Goal: Find specific page/section: Find specific page/section

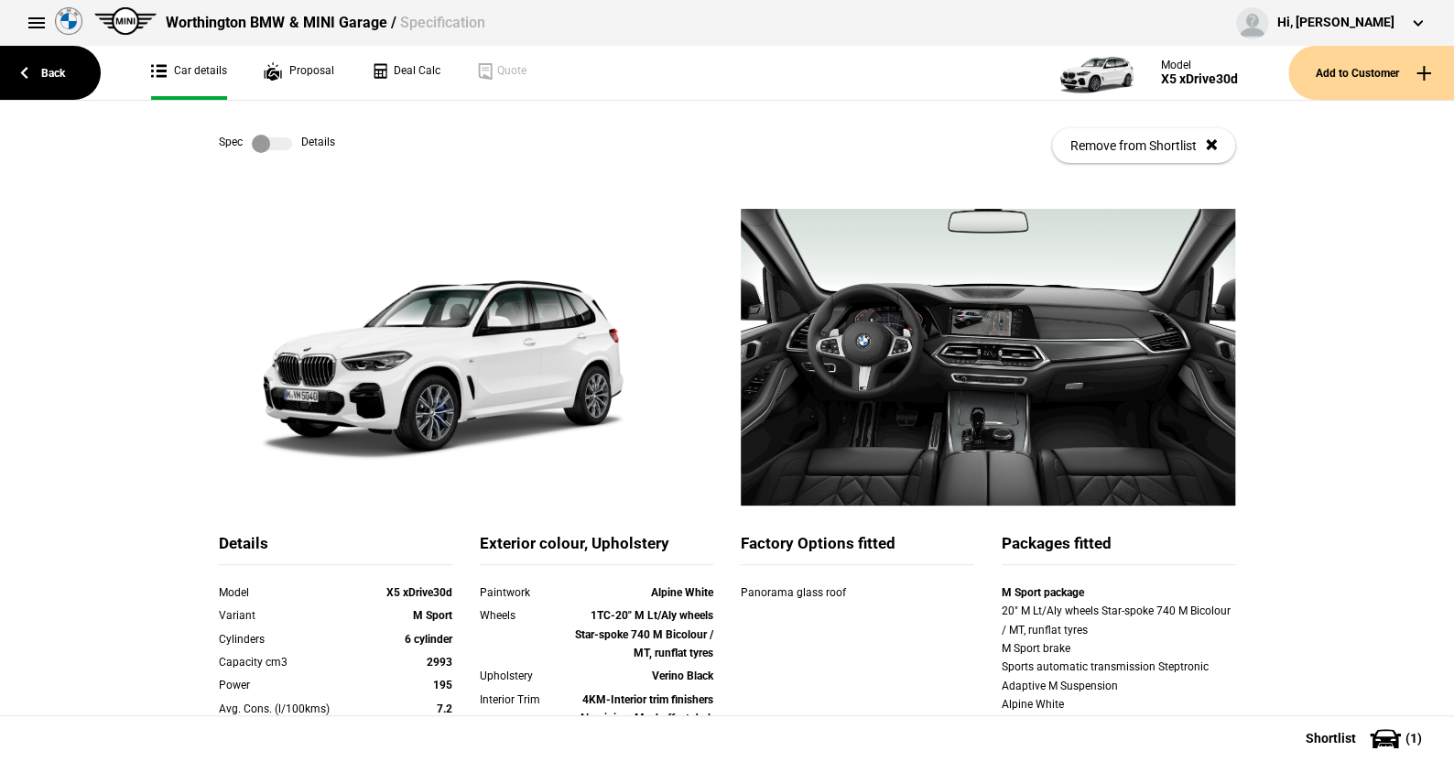
click at [280, 147] on label at bounding box center [272, 144] width 40 height 18
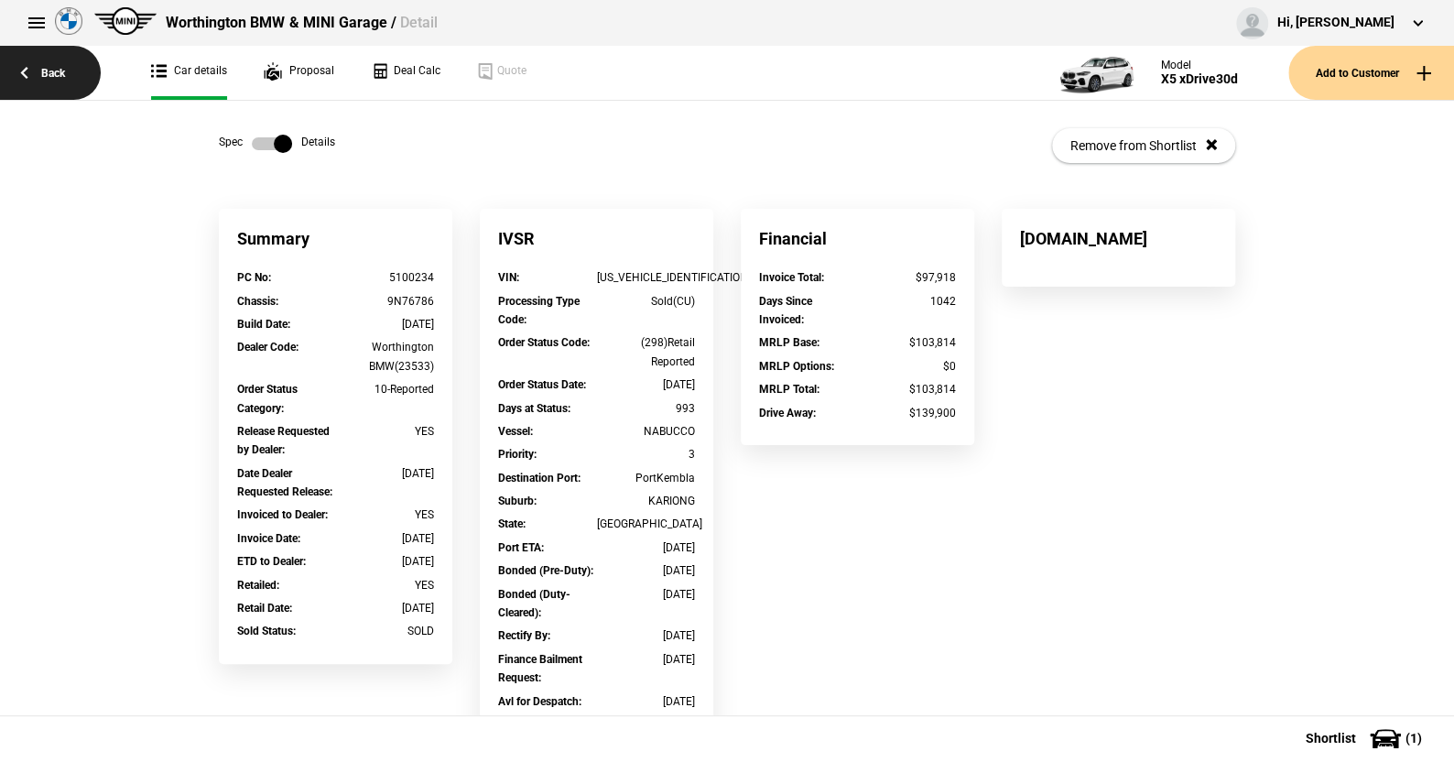
click at [53, 68] on link "Back" at bounding box center [50, 73] width 101 height 54
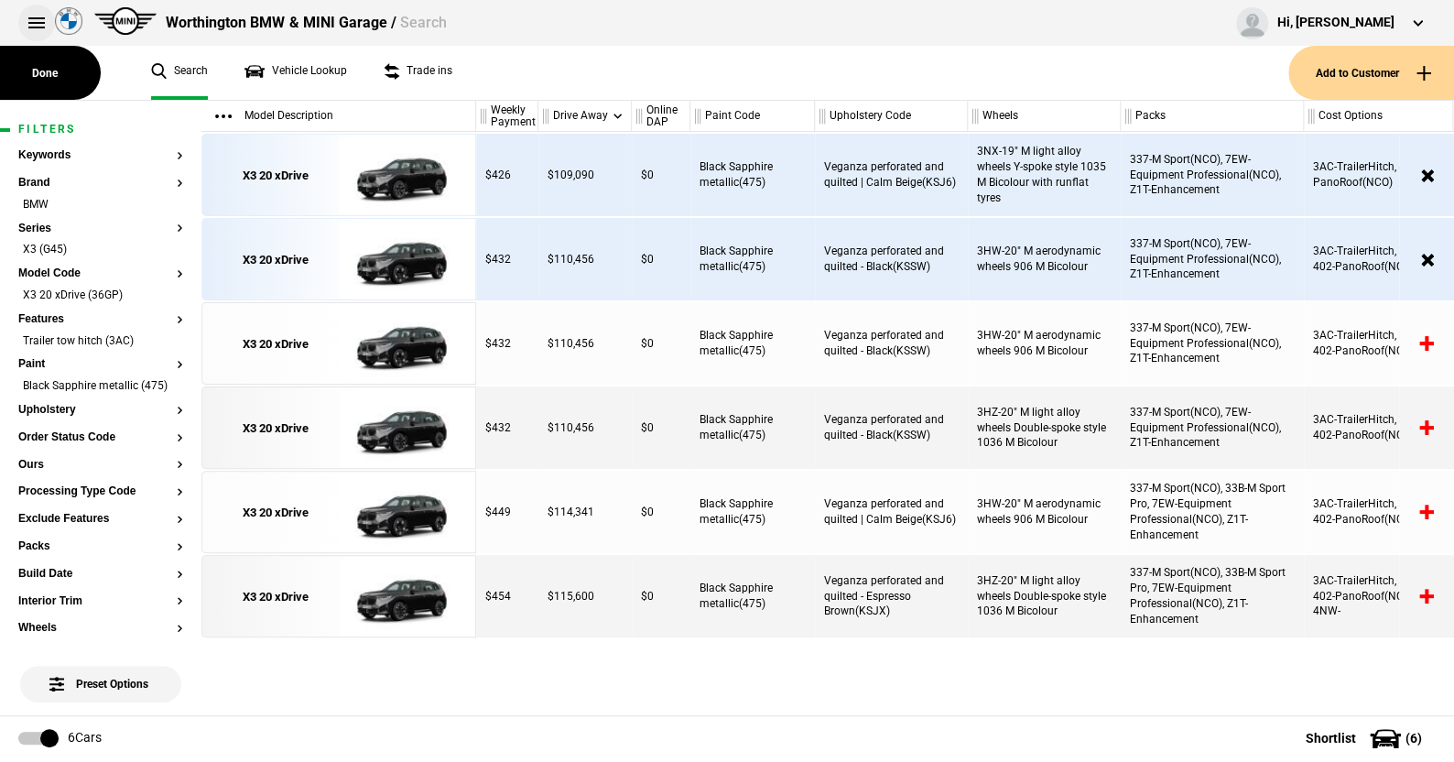
click at [27, 19] on button at bounding box center [36, 23] width 37 height 37
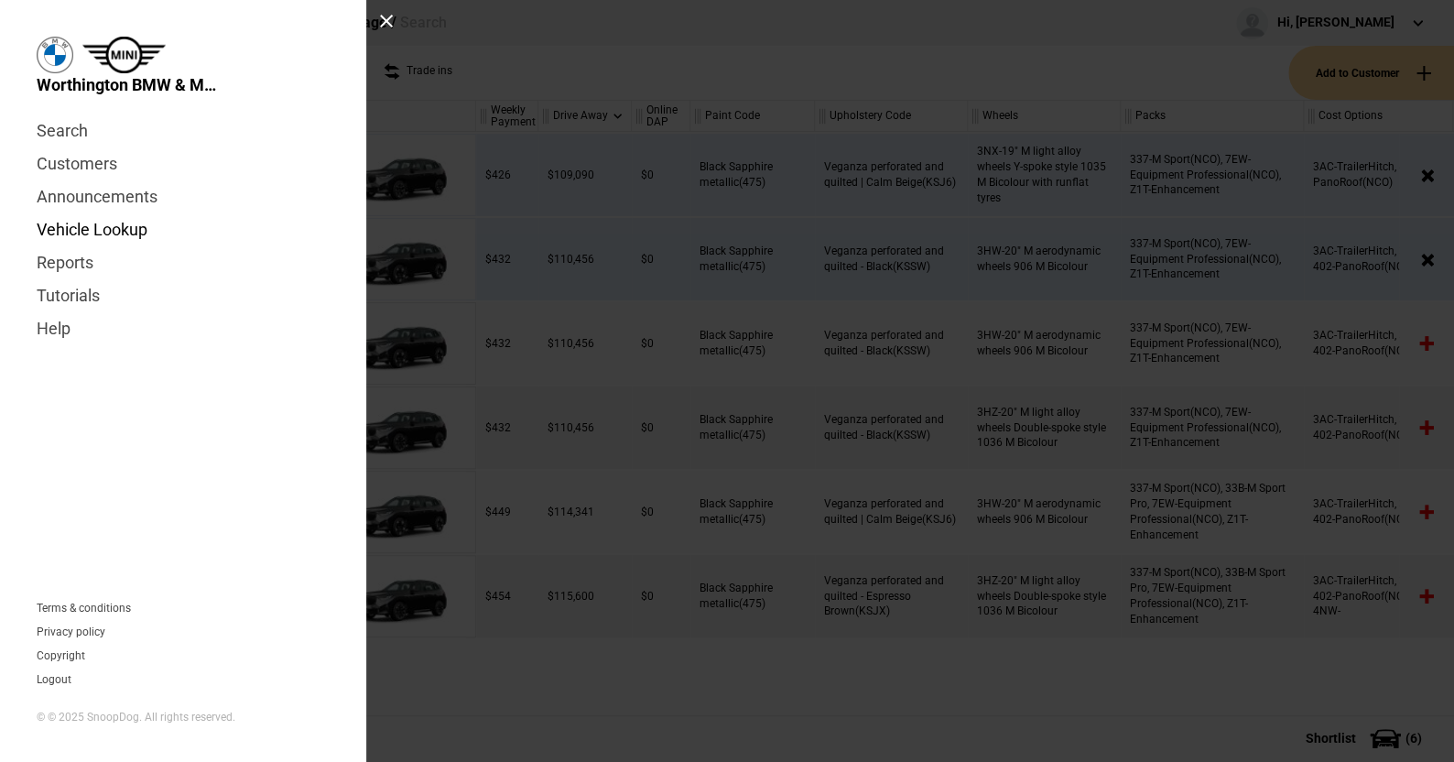
click at [79, 228] on link "Vehicle Lookup" at bounding box center [183, 229] width 293 height 33
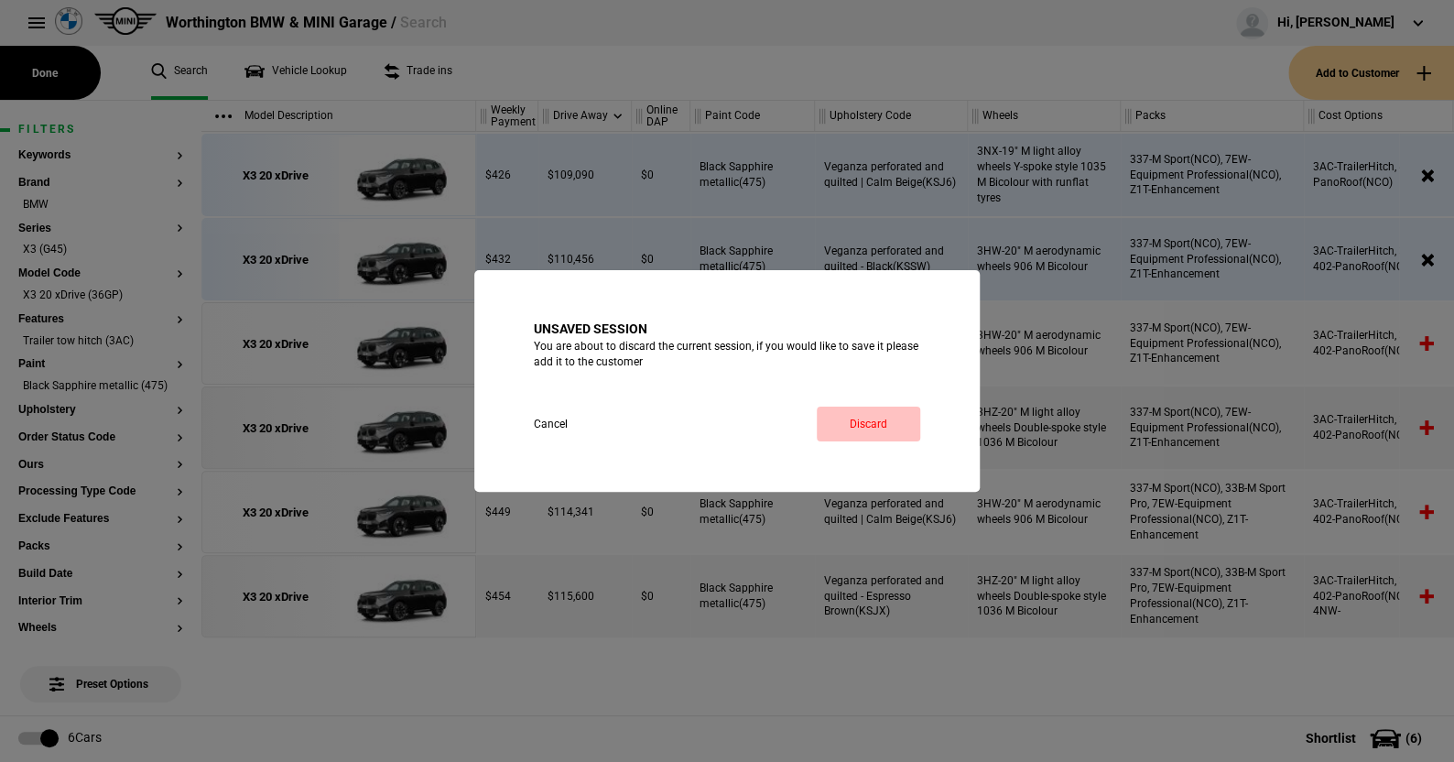
click at [885, 419] on link "Discard" at bounding box center [868, 424] width 103 height 35
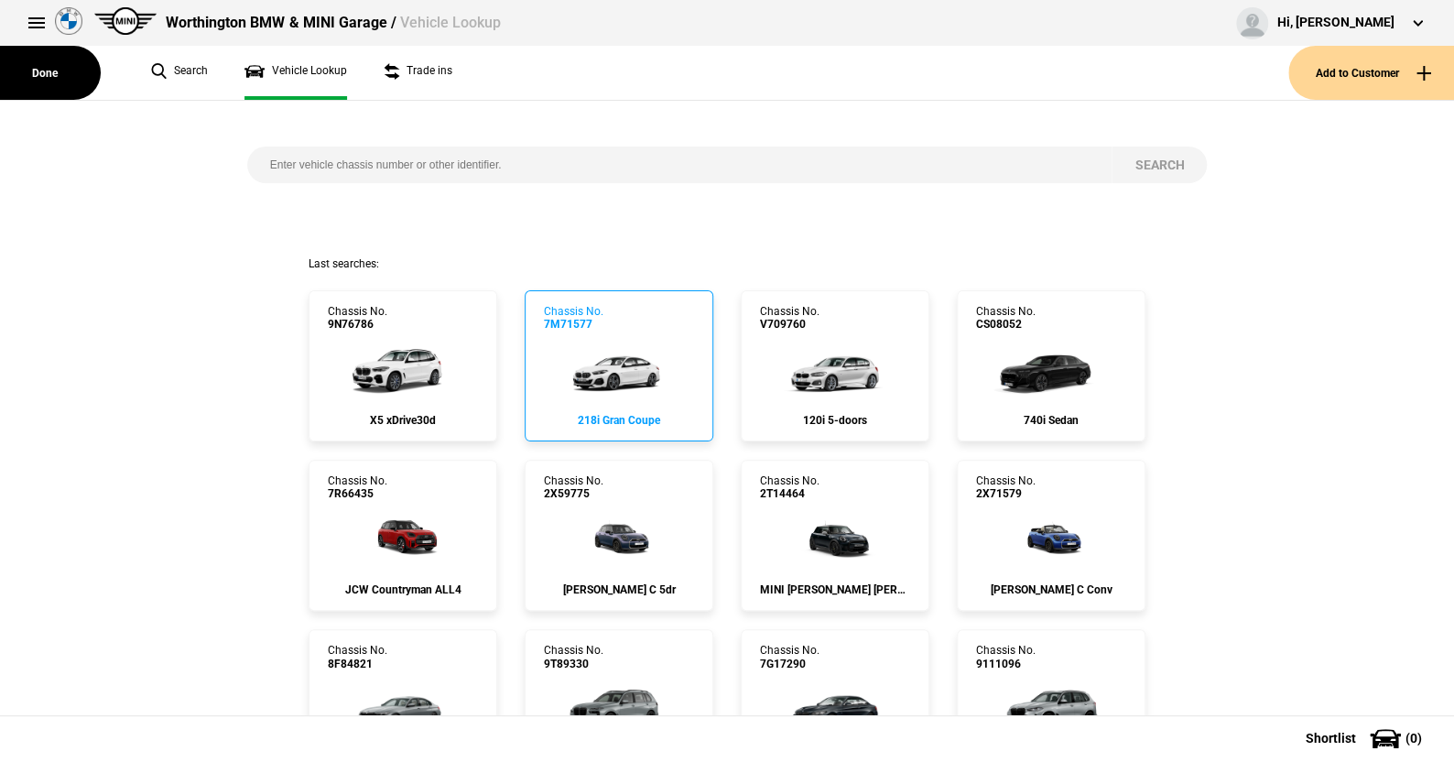
scroll to position [92, 0]
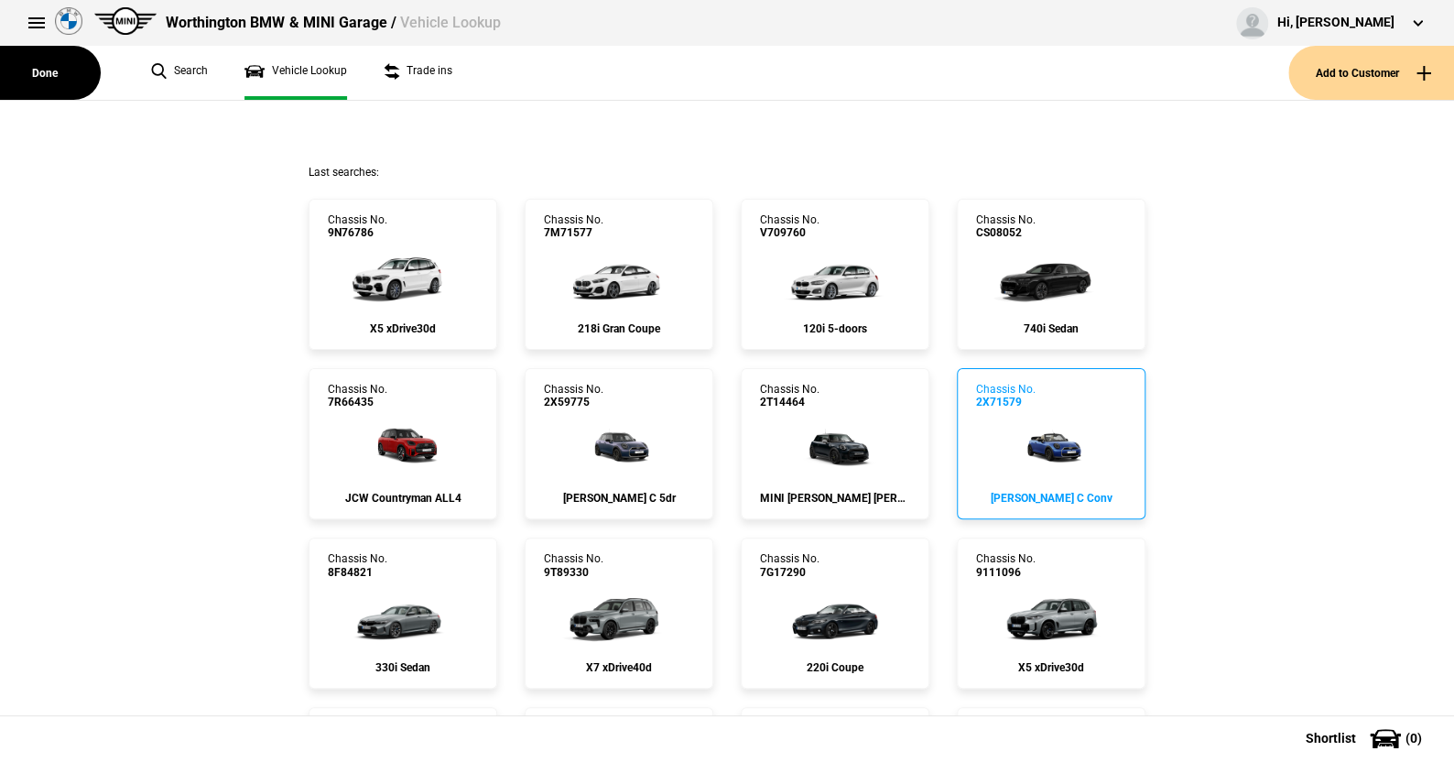
click at [1048, 440] on img at bounding box center [1052, 445] width 98 height 73
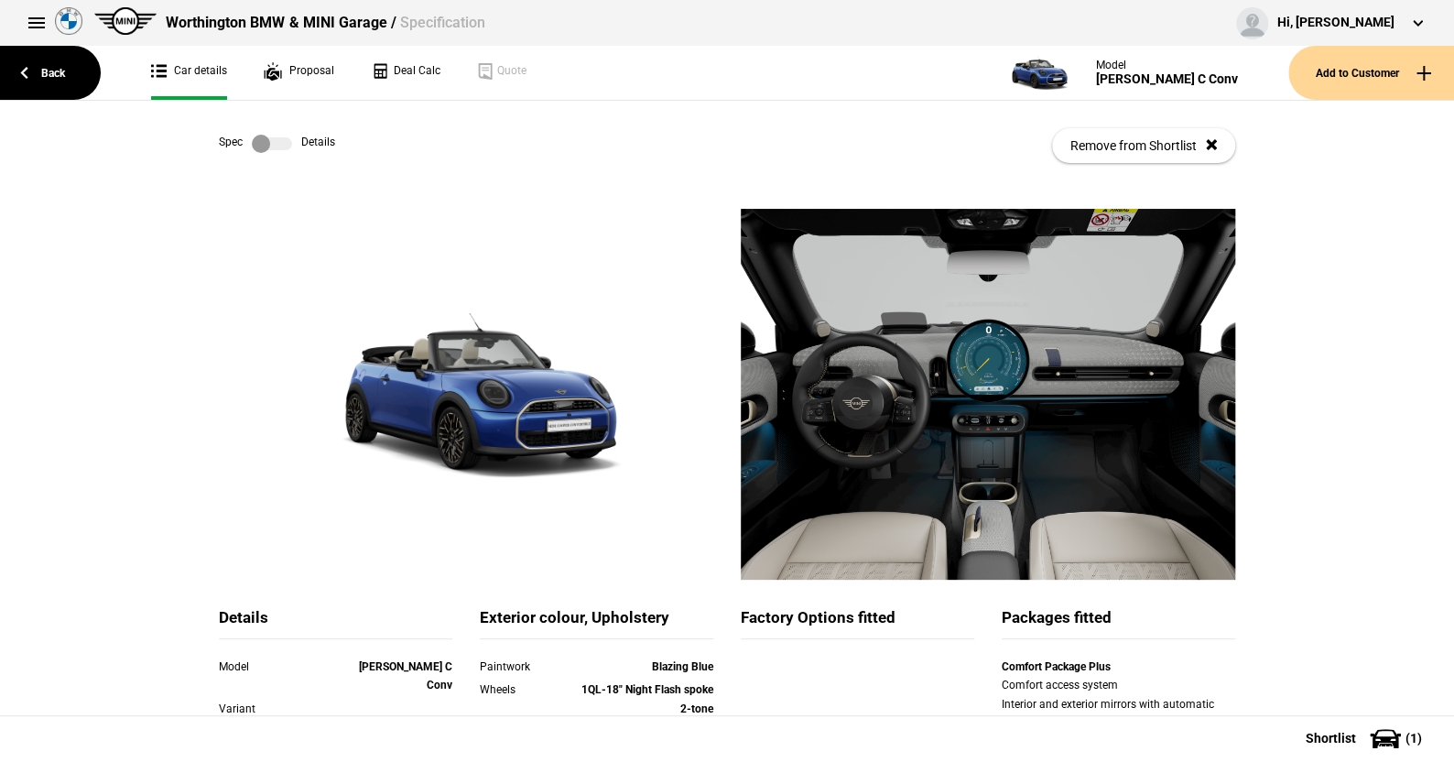
click at [284, 149] on label at bounding box center [272, 144] width 40 height 18
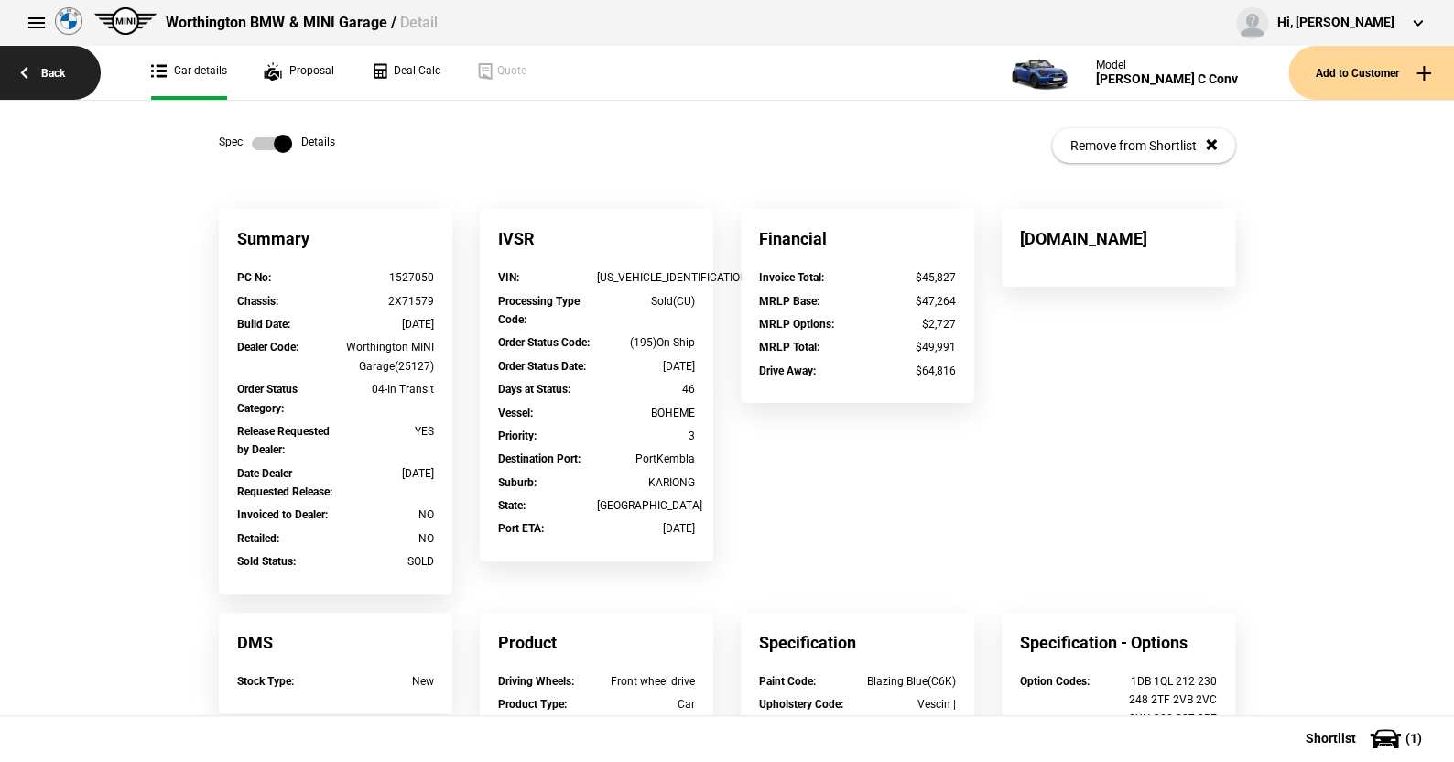
click at [53, 66] on link "Back" at bounding box center [50, 73] width 101 height 54
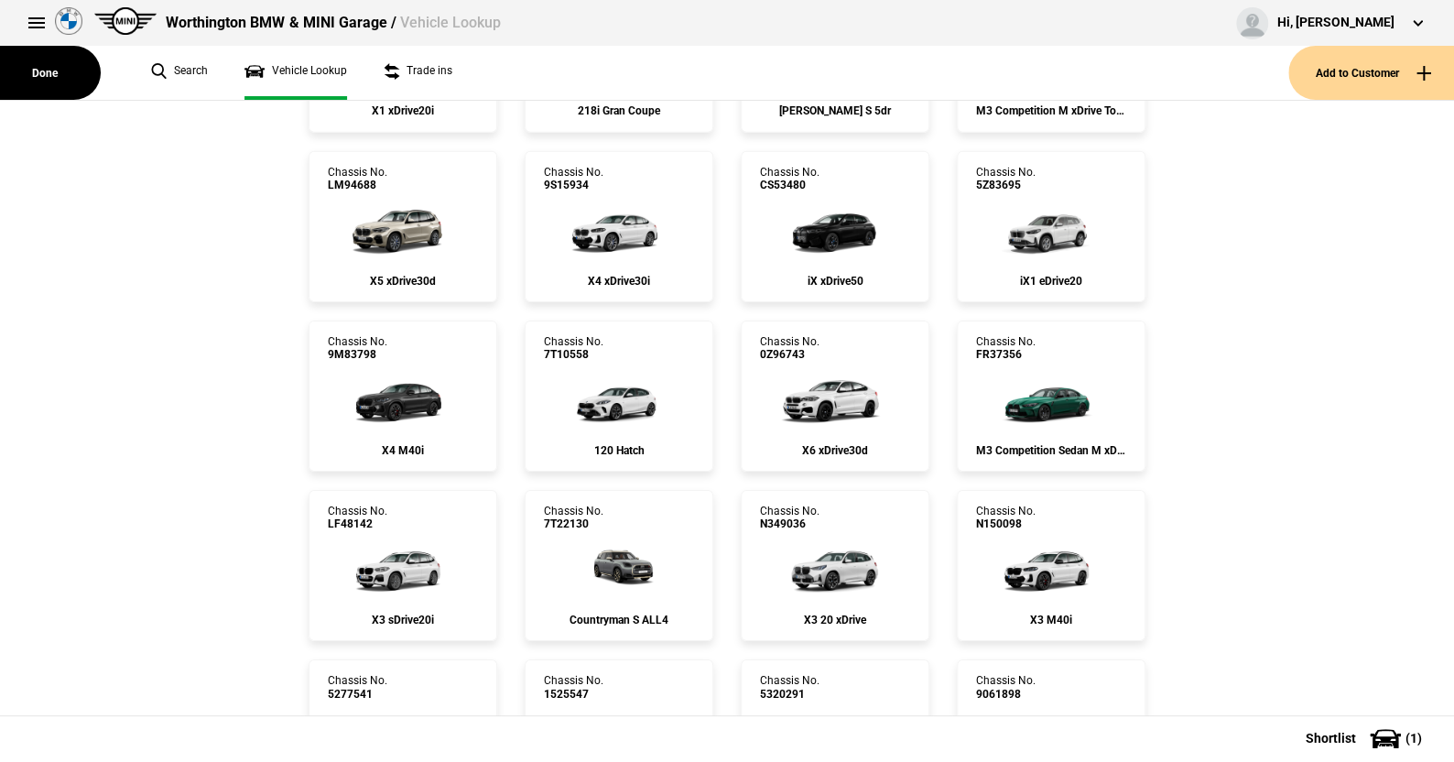
scroll to position [2564, 0]
